Goal: Transaction & Acquisition: Purchase product/service

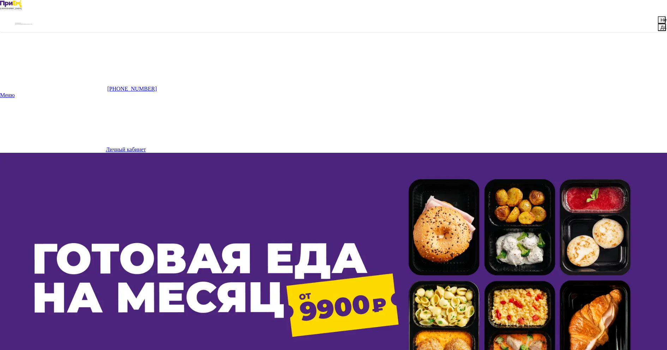
click at [658, 24] on button "Нет" at bounding box center [662, 19] width 8 height 7
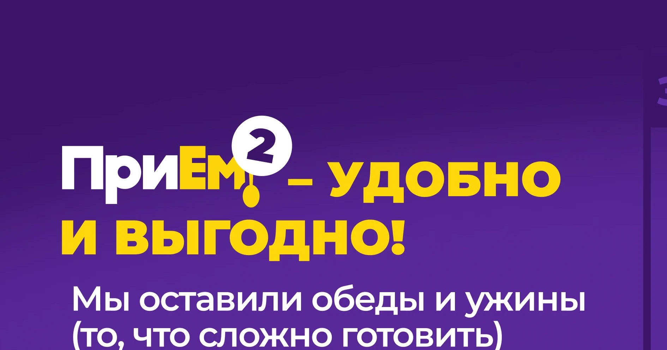
scroll to position [522, 0]
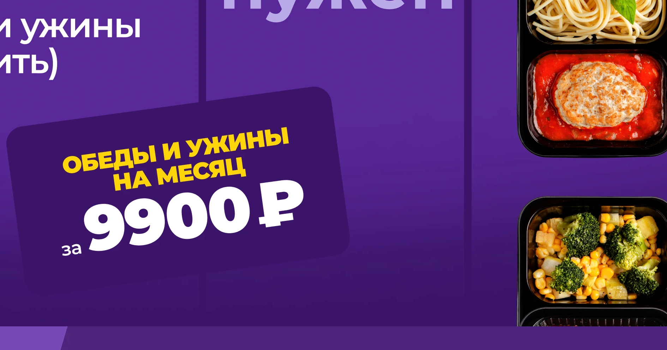
scroll to position [771, 0]
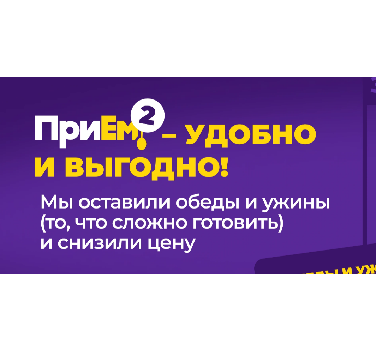
scroll to position [513, 0]
